Goal: Task Accomplishment & Management: Use online tool/utility

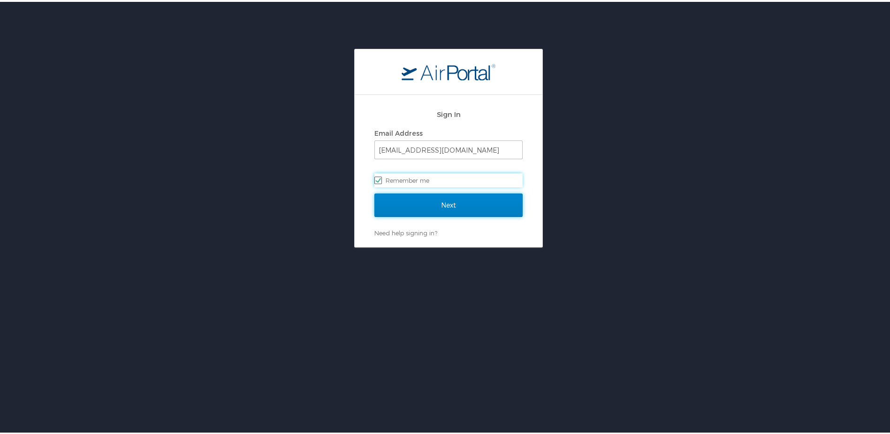
click at [447, 211] on input "Next" at bounding box center [448, 202] width 148 height 23
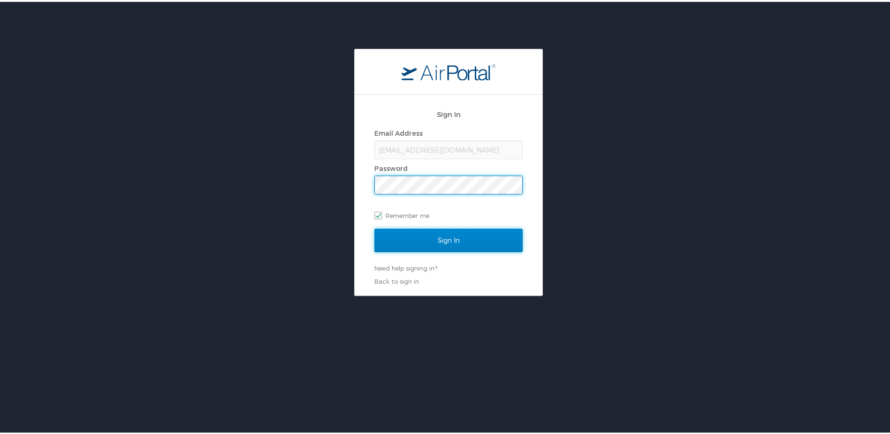
click at [501, 237] on input "Sign In" at bounding box center [448, 238] width 148 height 23
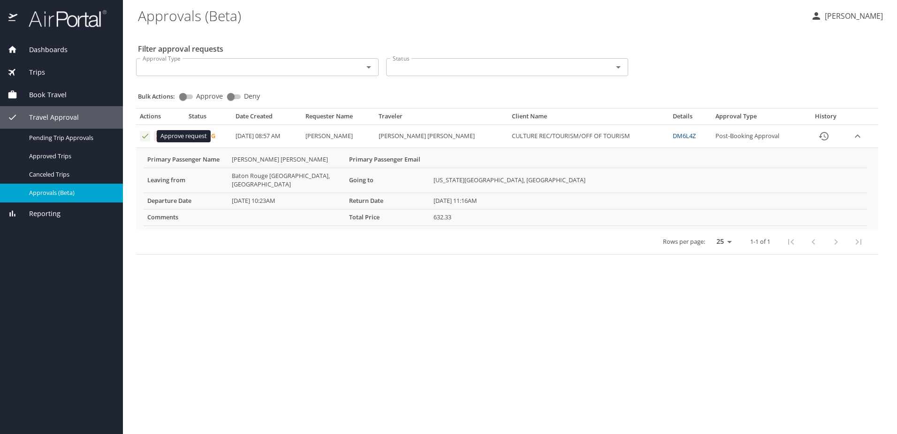
click at [145, 139] on icon "Approval table" at bounding box center [145, 135] width 9 height 9
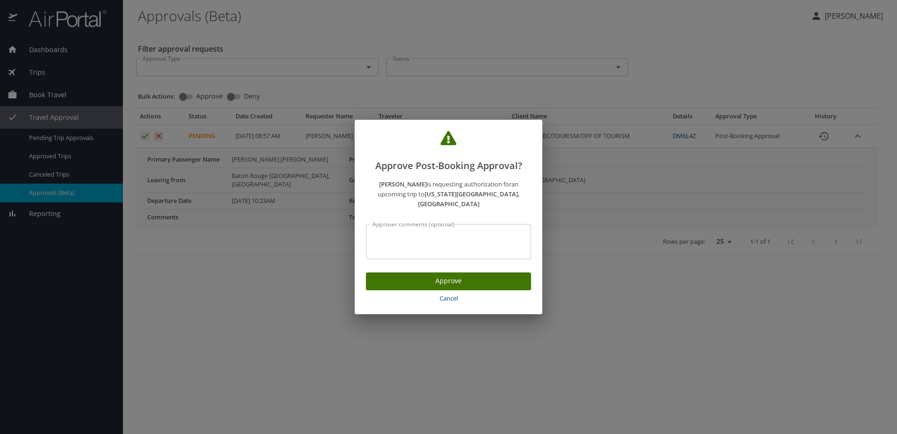
click at [503, 281] on span "Approve" at bounding box center [448, 281] width 150 height 12
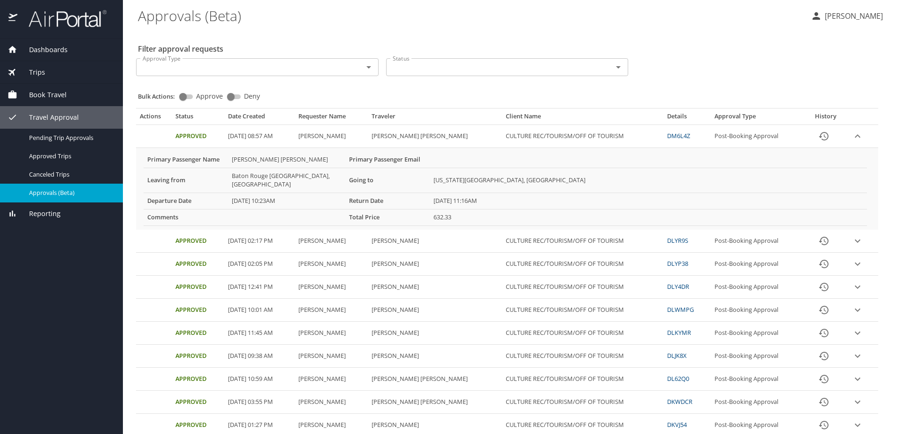
click at [859, 19] on p "Kasia Dizer" at bounding box center [852, 15] width 61 height 11
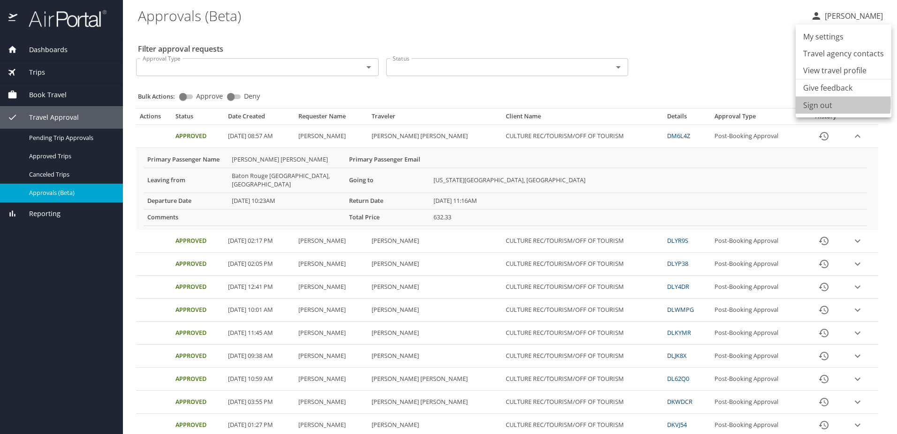
click at [823, 103] on li "Sign out" at bounding box center [844, 105] width 96 height 17
